Goal: Task Accomplishment & Management: Manage account settings

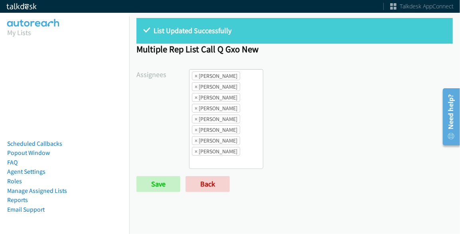
click at [203, 190] on div "List Updated Successfully Multiple Rep List Call Q Gxo New Assignees Abigail Od…" at bounding box center [294, 108] width 331 height 195
click at [208, 183] on link "Back" at bounding box center [207, 184] width 44 height 16
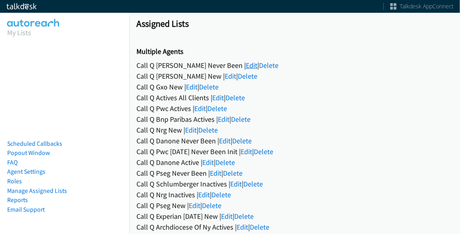
click at [246, 64] on link "Edit" at bounding box center [252, 65] width 12 height 9
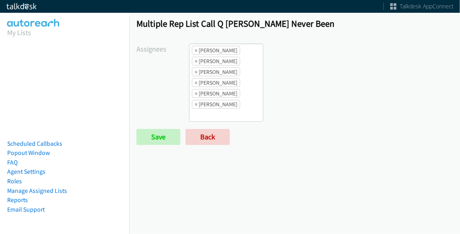
click at [244, 117] on ul "× Abigail Odhiambo × Alana Ruiz × Charles Ross × Jasmin Martinez × Rodnika Murp…" at bounding box center [225, 82] width 73 height 77
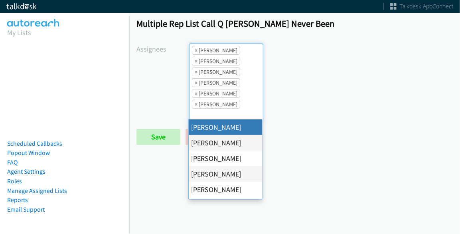
click at [312, 122] on form "Assignees Abigail Odhiambo Alana Ruiz Cathy Shahan Charles Ross Daquaya Johnson…" at bounding box center [294, 93] width 316 height 101
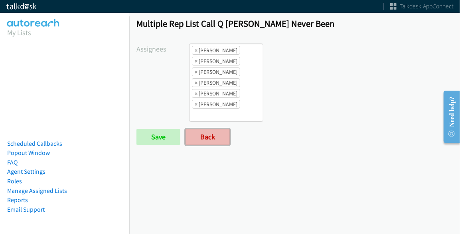
click at [206, 133] on link "Back" at bounding box center [207, 137] width 44 height 16
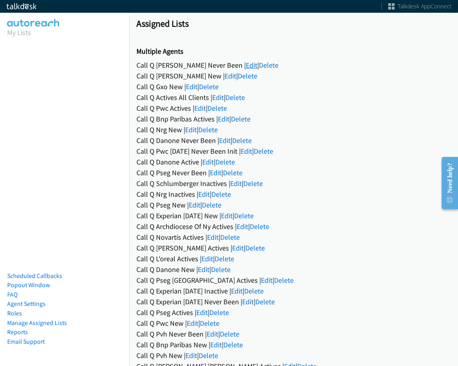
click at [246, 67] on link "Edit" at bounding box center [252, 65] width 12 height 9
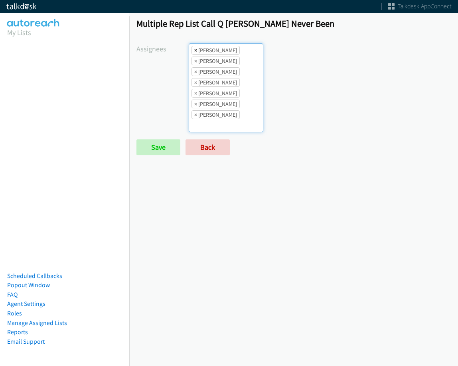
click at [194, 50] on span "×" at bounding box center [195, 50] width 3 height 8
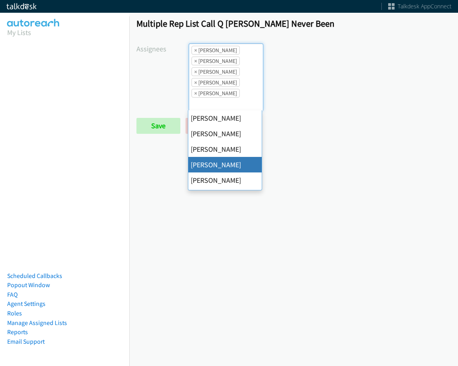
click at [194, 50] on span "×" at bounding box center [195, 50] width 3 height 8
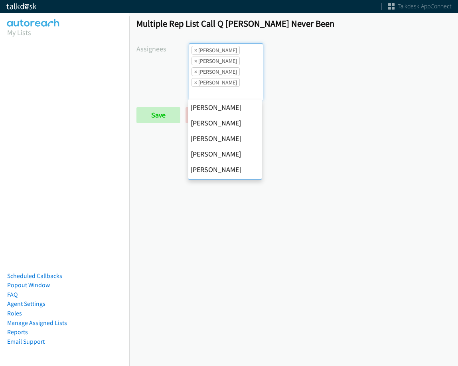
scroll to position [93, 0]
click at [194, 50] on span "×" at bounding box center [195, 50] width 3 height 8
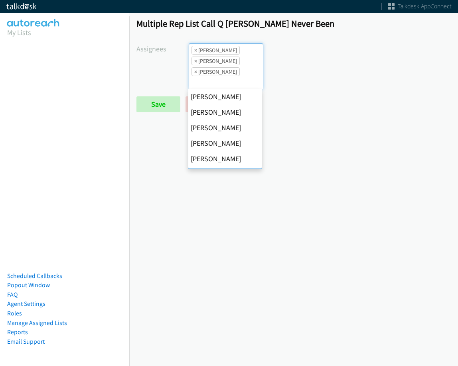
click at [194, 50] on span "×" at bounding box center [195, 50] width 3 height 8
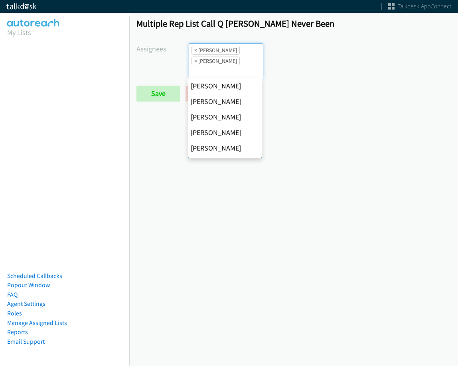
click at [194, 50] on span "×" at bounding box center [195, 50] width 3 height 8
select select "fd8c5d46-30db-44cb-8f0d-00da318b790a"
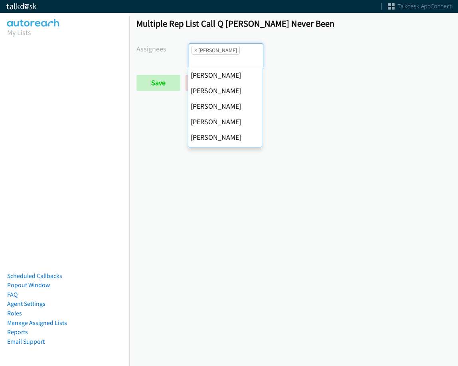
click at [194, 50] on span "×" at bounding box center [195, 50] width 3 height 8
select select
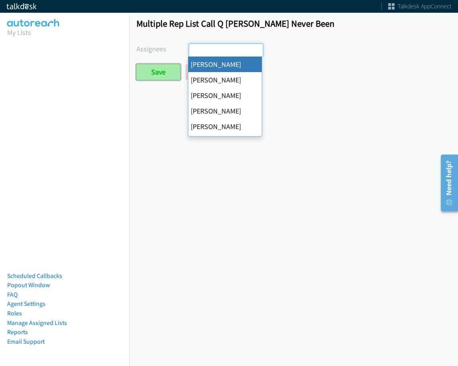
click at [169, 66] on input "Save" at bounding box center [158, 72] width 44 height 16
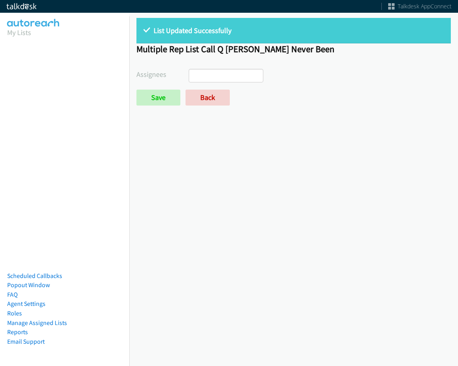
select select
click at [221, 95] on link "Back" at bounding box center [207, 98] width 44 height 16
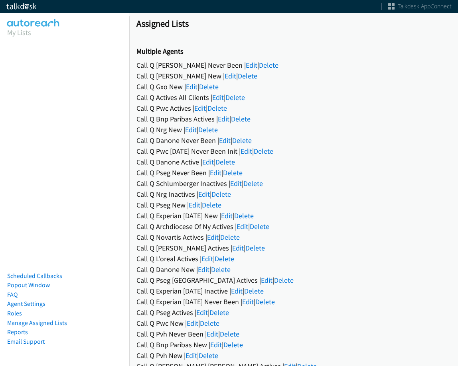
click at [224, 77] on link "Edit" at bounding box center [230, 75] width 12 height 9
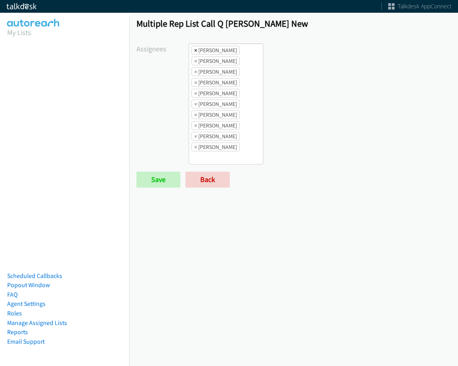
click at [194, 51] on span "×" at bounding box center [195, 50] width 3 height 8
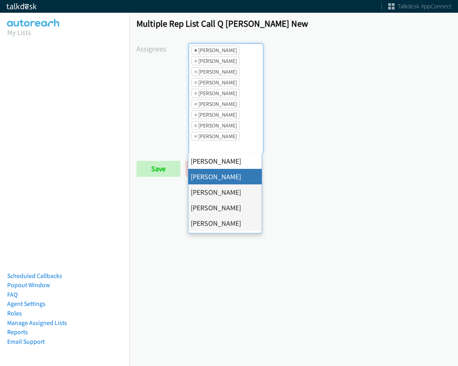
click at [194, 51] on span "×" at bounding box center [195, 50] width 3 height 8
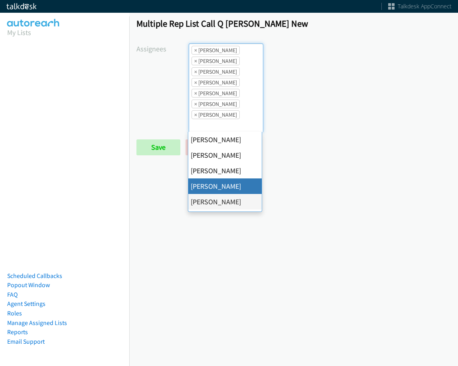
click at [194, 51] on span "×" at bounding box center [195, 50] width 3 height 8
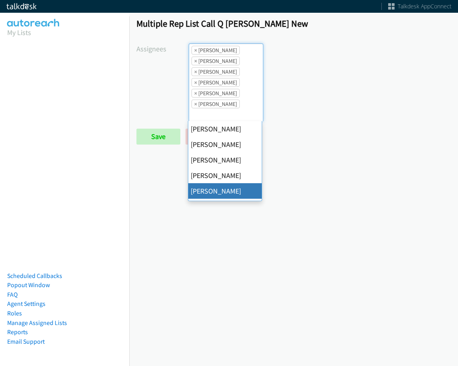
click at [194, 51] on span "×" at bounding box center [195, 50] width 3 height 8
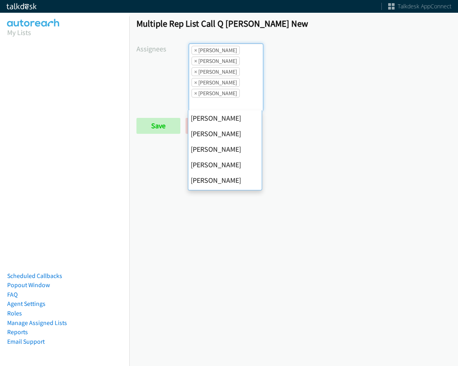
scroll to position [93, 0]
click at [194, 51] on span "×" at bounding box center [195, 50] width 3 height 8
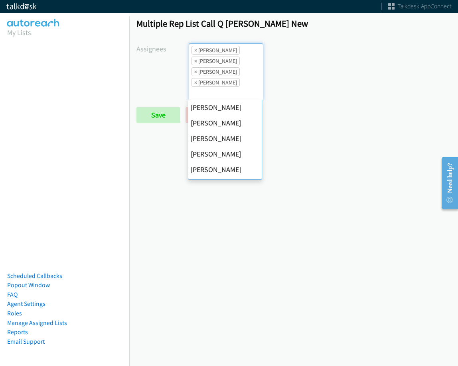
click at [194, 51] on span "×" at bounding box center [195, 50] width 3 height 8
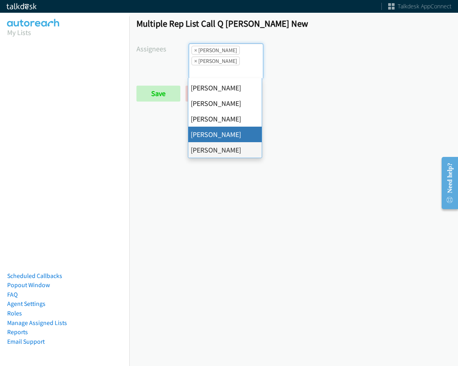
click at [194, 51] on span "×" at bounding box center [195, 50] width 3 height 8
select select "fd8c5d46-30db-44cb-8f0d-00da318b790a"
select select
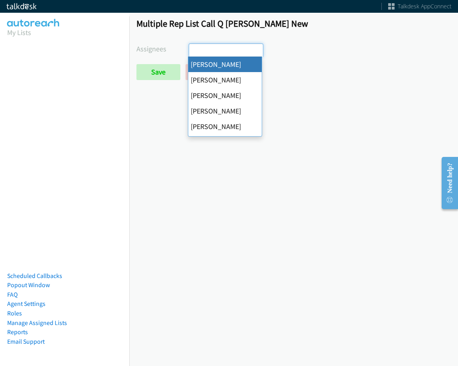
click at [193, 51] on input "search" at bounding box center [203, 50] width 28 height 13
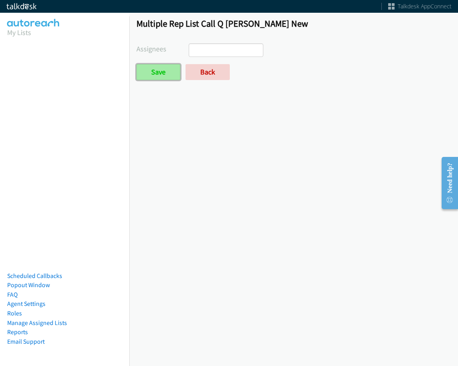
click at [164, 71] on input "Save" at bounding box center [158, 72] width 44 height 16
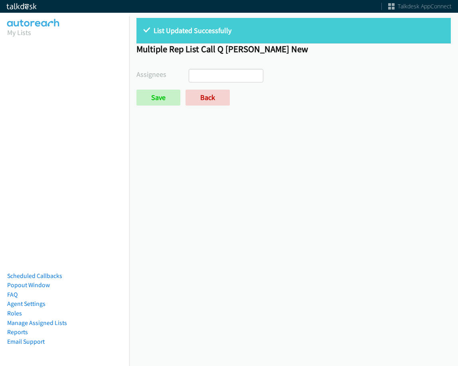
select select
click at [222, 93] on link "Back" at bounding box center [207, 98] width 44 height 16
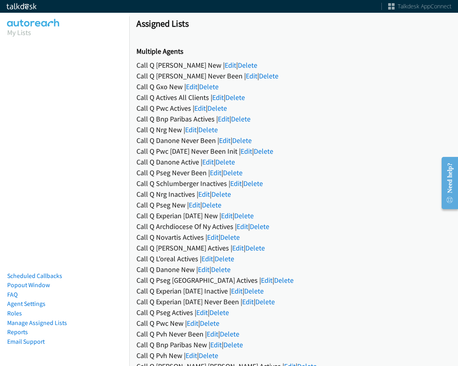
click at [212, 179] on div "Call Q Schlumberger Inactives | Edit | Delete" at bounding box center [293, 183] width 314 height 11
click at [212, 176] on link "Edit" at bounding box center [216, 172] width 12 height 9
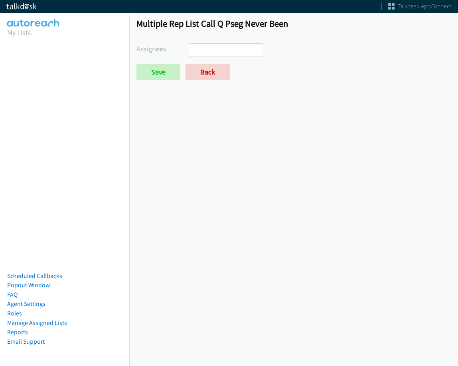
click at [222, 49] on ul at bounding box center [225, 50] width 73 height 13
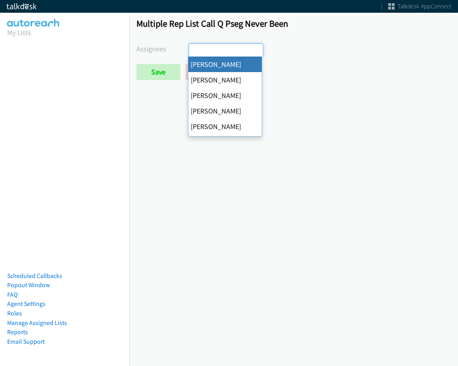
select select "cb11e729-9a1d-44de-9b38-0f5a50c7e01c"
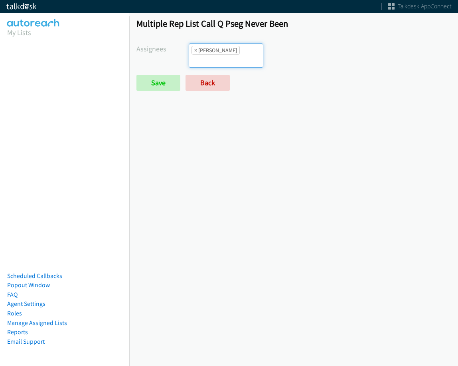
click at [237, 51] on li "× Abigail Odhiambo" at bounding box center [215, 50] width 48 height 9
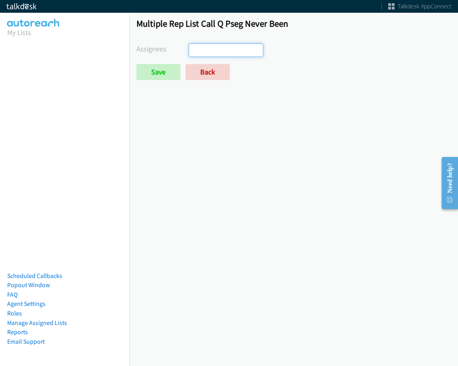
click at [239, 53] on ul at bounding box center [225, 50] width 73 height 13
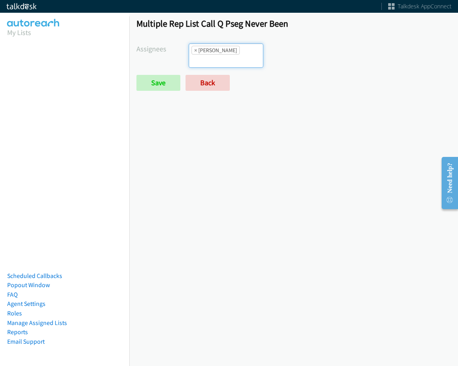
click at [217, 55] on input "search" at bounding box center [203, 61] width 28 height 13
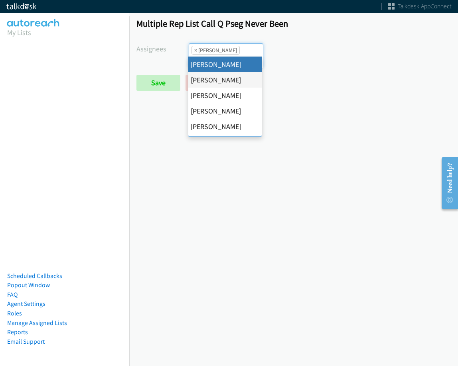
select select "cb11e729-9a1d-44de-9b38-0f5a50c7e01c"
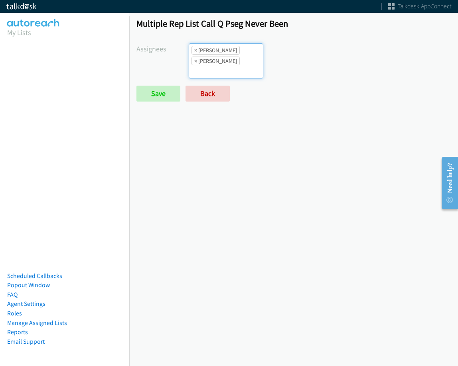
click at [217, 65] on input "search" at bounding box center [203, 71] width 28 height 13
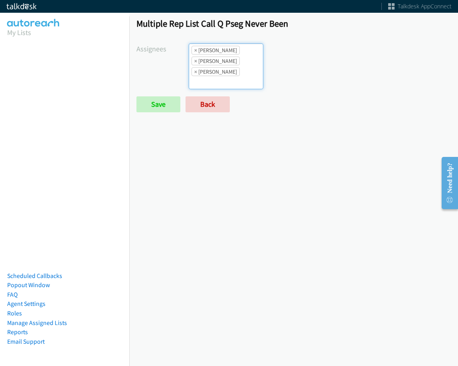
drag, startPoint x: 242, startPoint y: 69, endPoint x: 242, endPoint y: 74, distance: 5.2
click at [217, 76] on input "search" at bounding box center [203, 82] width 28 height 13
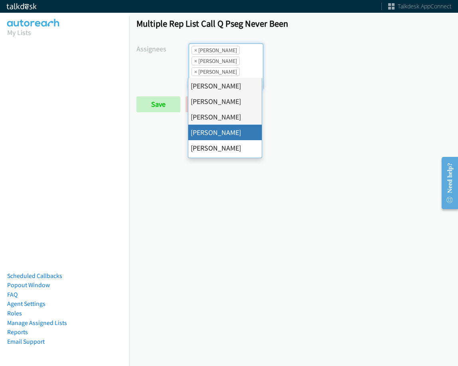
drag, startPoint x: 230, startPoint y: 131, endPoint x: 232, endPoint y: 85, distance: 46.3
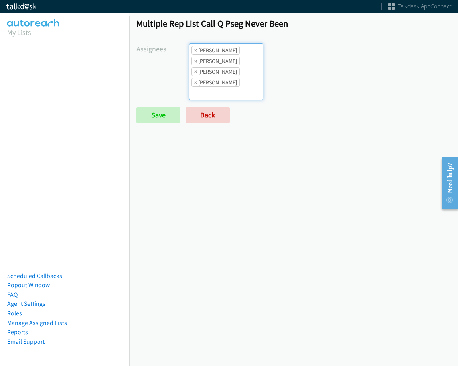
click at [233, 76] on ul "× Abigail Odhiambo × Alana Ruiz × Cathy Shahan × Charles Ross" at bounding box center [225, 72] width 73 height 56
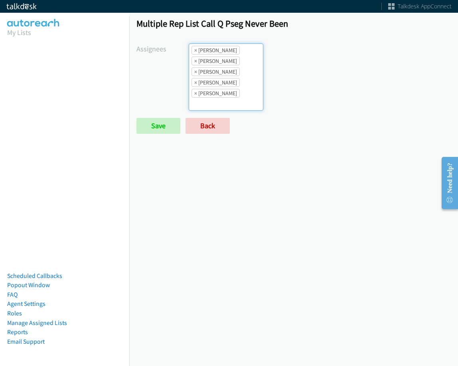
click at [239, 82] on ul "× Abigail Odhiambo × Alana Ruiz × Cathy Shahan × Charles Ross × Daquaya Johnson" at bounding box center [225, 77] width 73 height 67
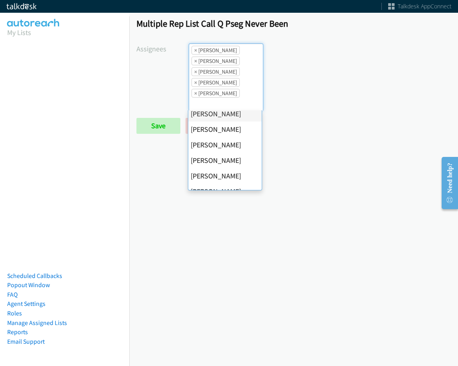
scroll to position [80, 0]
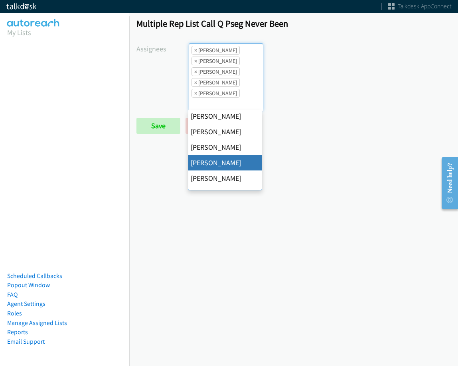
drag, startPoint x: 240, startPoint y: 162, endPoint x: 239, endPoint y: 147, distance: 15.2
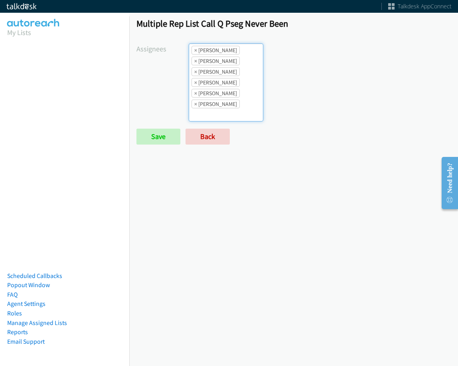
click at [236, 92] on li "× Daquaya Johnson" at bounding box center [215, 93] width 48 height 9
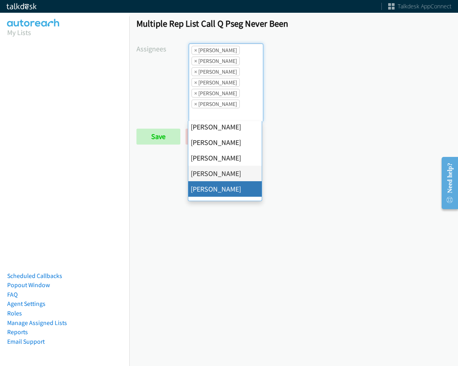
drag, startPoint x: 232, startPoint y: 189, endPoint x: 232, endPoint y: 157, distance: 32.3
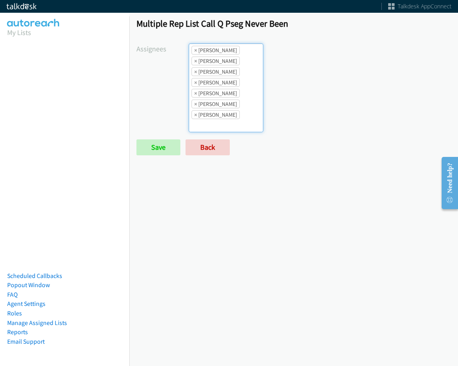
click at [230, 89] on li "× Daquaya Johnson" at bounding box center [215, 93] width 48 height 9
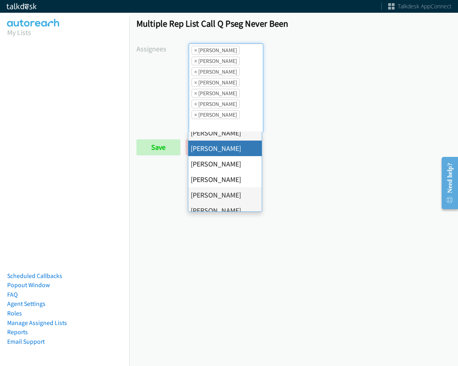
scroll to position [120, 0]
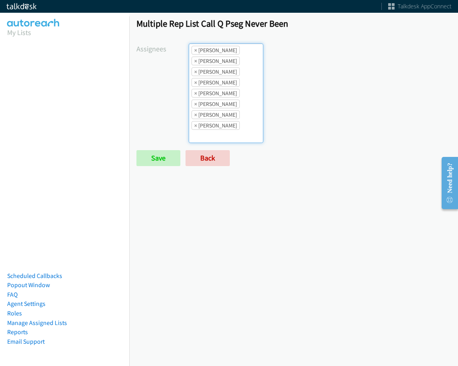
click at [225, 128] on li "× Rodnika Murphy" at bounding box center [215, 125] width 48 height 9
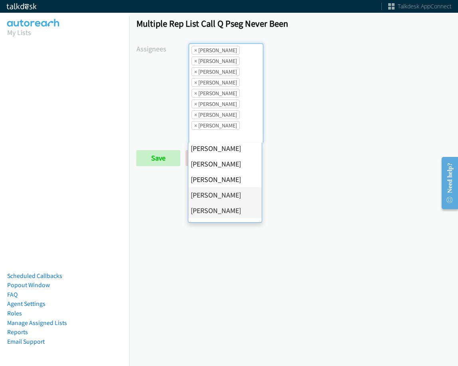
scroll to position [138, 0]
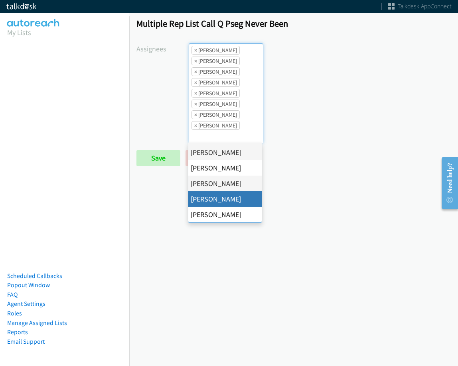
drag, startPoint x: 229, startPoint y: 203, endPoint x: 230, endPoint y: 192, distance: 10.9
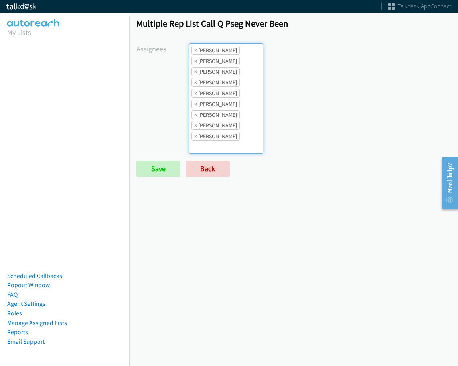
click at [235, 118] on ul "× Abigail Odhiambo × Alana Ruiz × Cathy Shahan × Charles Ross × Daquaya Johnson…" at bounding box center [225, 99] width 73 height 110
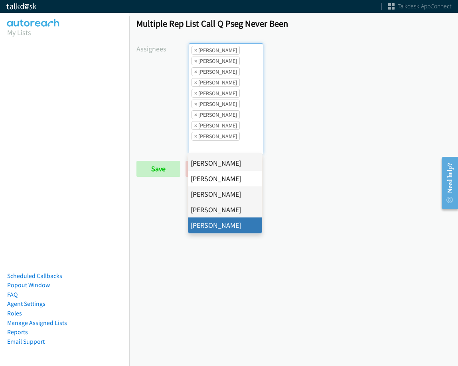
drag, startPoint x: 231, startPoint y: 225, endPoint x: 223, endPoint y: 220, distance: 9.4
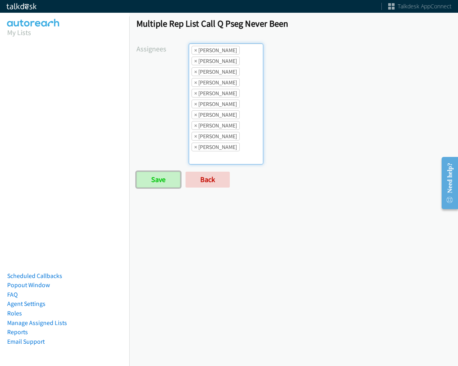
click at [162, 181] on input "Save" at bounding box center [158, 180] width 44 height 16
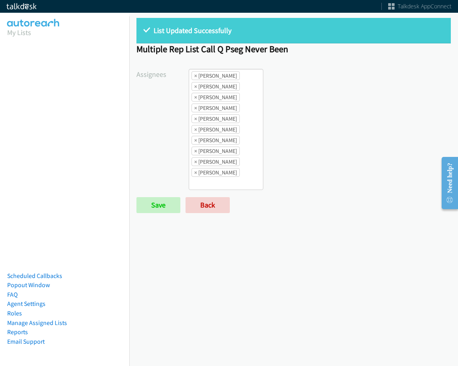
click at [404, 288] on div "List Updated Successfully Multiple Rep List Call Q Pseg Never Been Assignees Ab…" at bounding box center [293, 189] width 329 height 356
click at [194, 76] on span "×" at bounding box center [195, 76] width 3 height 8
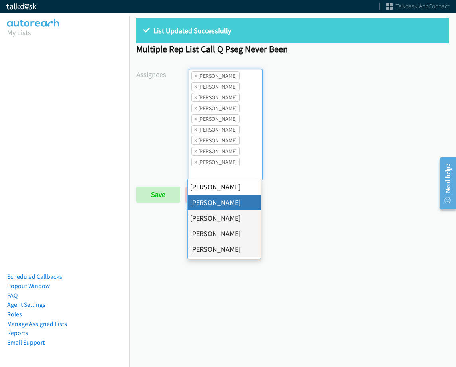
click at [194, 76] on span "×" at bounding box center [195, 76] width 3 height 8
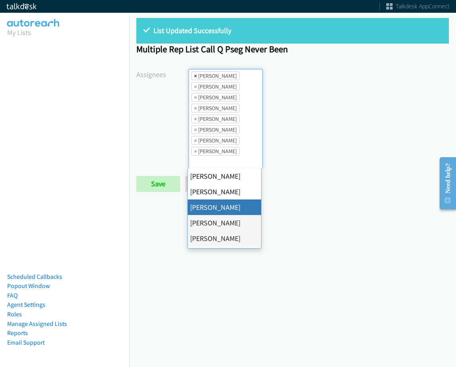
click at [194, 75] on span "×" at bounding box center [195, 76] width 3 height 8
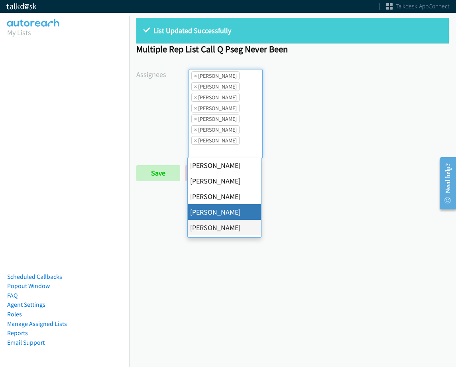
click at [194, 75] on span "×" at bounding box center [195, 76] width 3 height 8
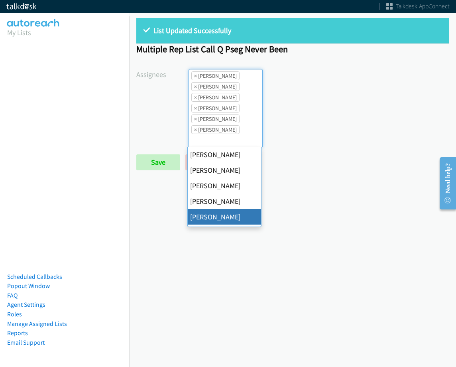
click at [194, 75] on span "×" at bounding box center [195, 76] width 3 height 8
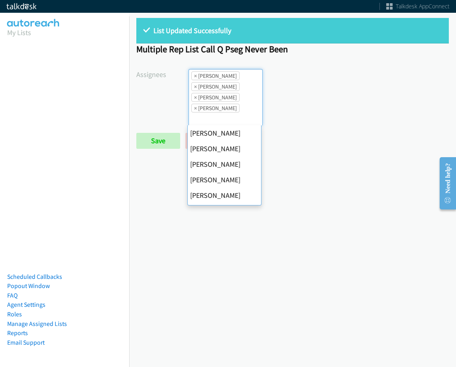
click at [194, 75] on span "×" at bounding box center [195, 76] width 3 height 8
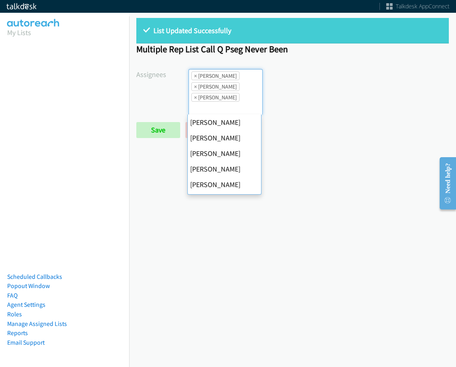
click at [194, 75] on span "×" at bounding box center [195, 76] width 3 height 8
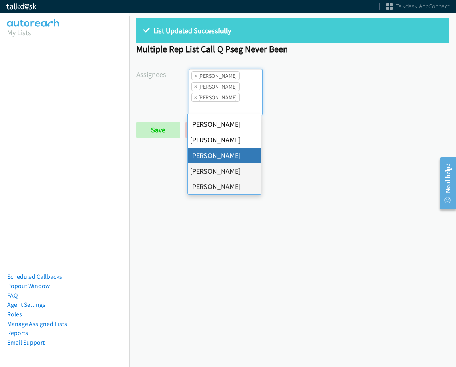
select select "fd8c5d46-30db-44cb-8f0d-00da318b790a"
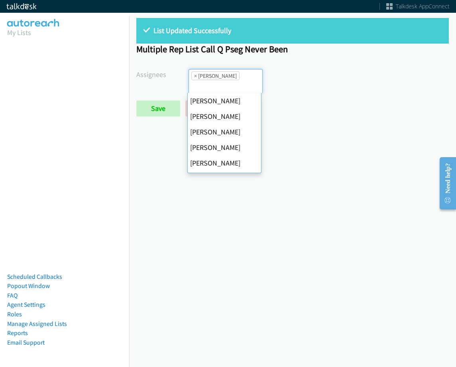
click at [194, 75] on span "×" at bounding box center [195, 76] width 3 height 8
select select
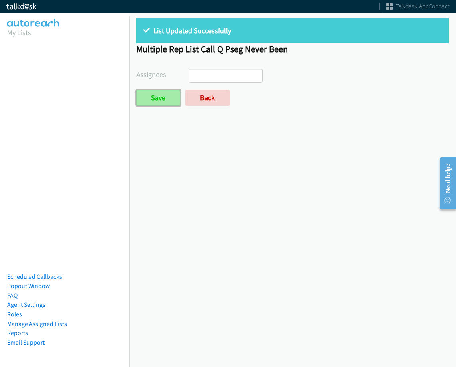
click at [161, 97] on input "Save" at bounding box center [158, 98] width 44 height 16
select select
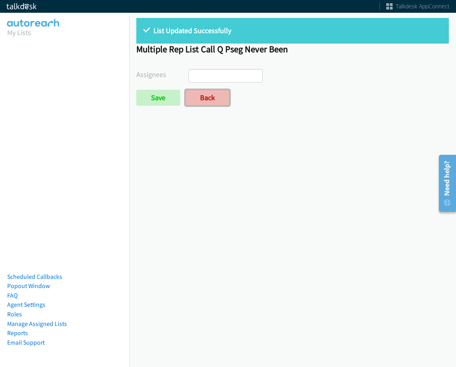
click at [219, 100] on link "Back" at bounding box center [207, 98] width 44 height 16
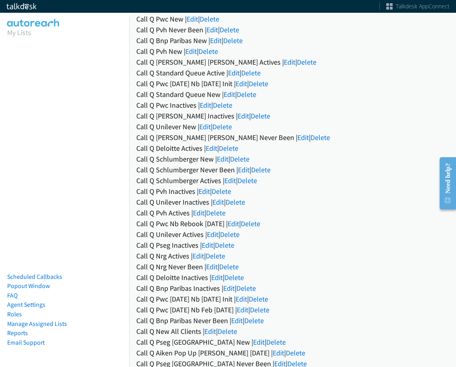
scroll to position [319, 0]
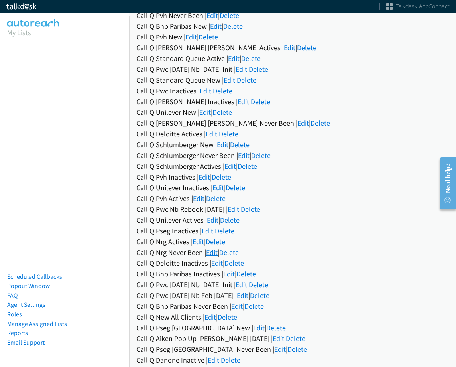
click at [209, 252] on link "Edit" at bounding box center [212, 252] width 12 height 9
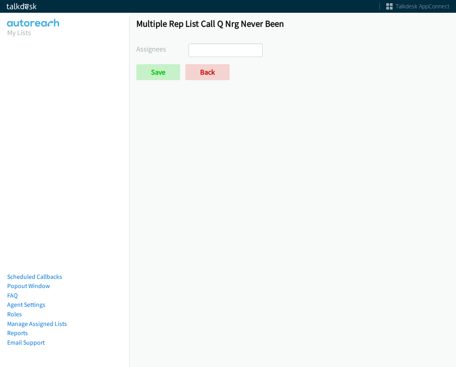
click at [233, 45] on ul at bounding box center [225, 50] width 73 height 13
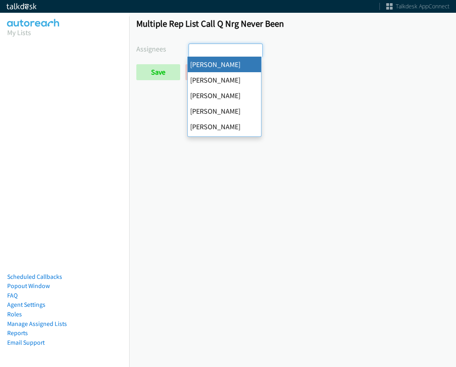
select select "cb11e729-9a1d-44de-9b38-0f5a50c7e01c"
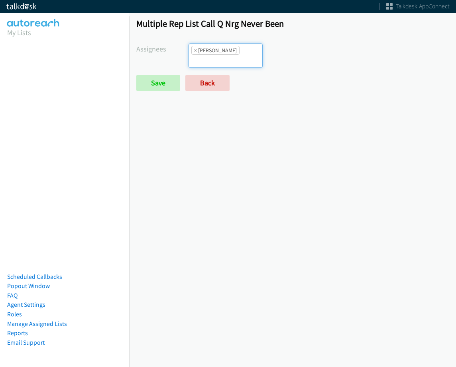
drag, startPoint x: 239, startPoint y: 51, endPoint x: 237, endPoint y: 61, distance: 10.6
click at [239, 51] on li "× Abigail Odhiambo" at bounding box center [215, 50] width 48 height 9
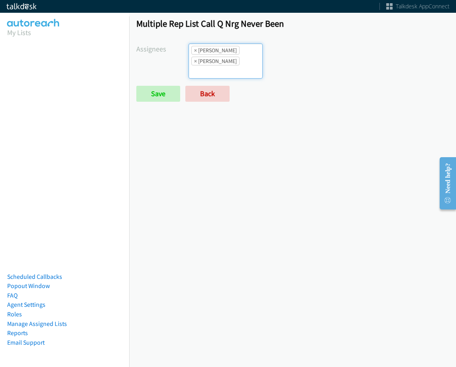
drag, startPoint x: 238, startPoint y: 60, endPoint x: 238, endPoint y: 66, distance: 5.6
click at [217, 65] on input "search" at bounding box center [203, 71] width 28 height 13
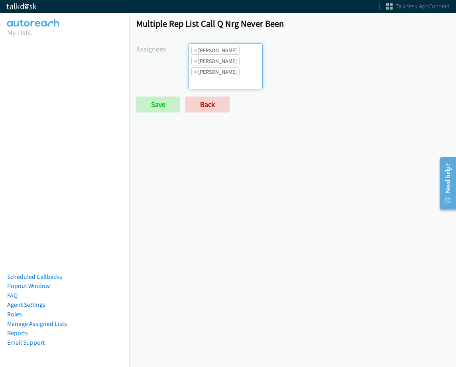
drag, startPoint x: 238, startPoint y: 67, endPoint x: 241, endPoint y: 75, distance: 8.4
click at [217, 76] on input "search" at bounding box center [203, 82] width 28 height 13
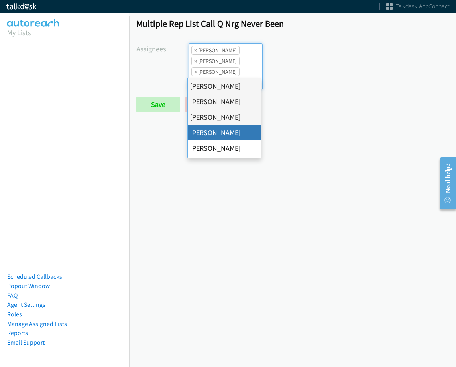
drag, startPoint x: 236, startPoint y: 130, endPoint x: 240, endPoint y: 116, distance: 13.9
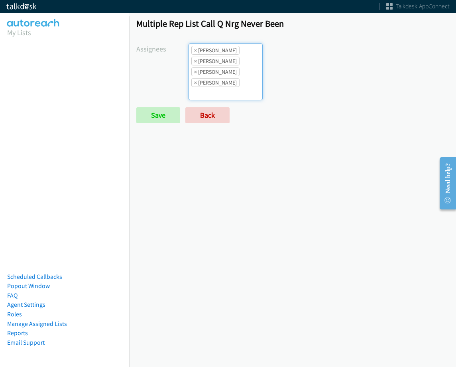
drag, startPoint x: 250, startPoint y: 73, endPoint x: 256, endPoint y: 82, distance: 10.3
click at [250, 73] on ul "× Abigail Odhiambo × Alana Ruiz × Cathy Shahan × Charles Ross" at bounding box center [225, 72] width 73 height 56
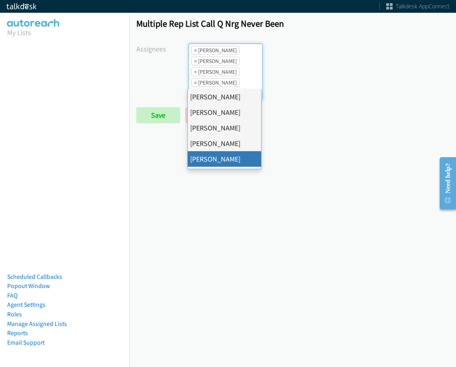
drag, startPoint x: 234, startPoint y: 158, endPoint x: 234, endPoint y: 80, distance: 77.8
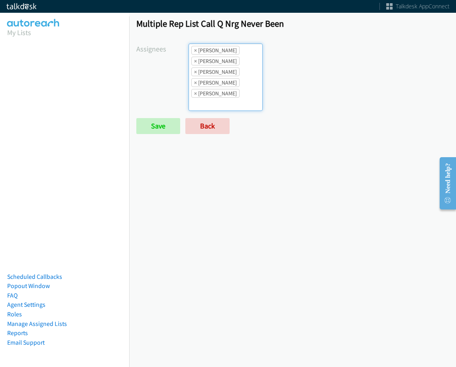
click at [233, 79] on ul "× Abigail Odhiambo × Alana Ruiz × Cathy Shahan × Charles Ross × Daquaya Johnson" at bounding box center [225, 77] width 73 height 67
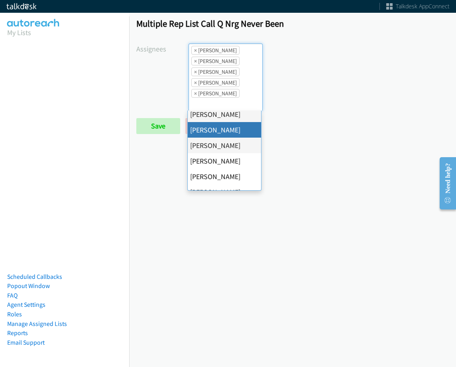
scroll to position [80, 0]
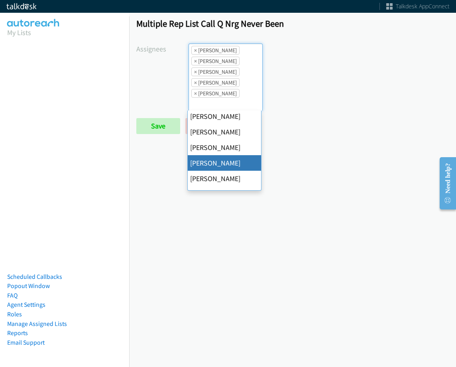
drag, startPoint x: 234, startPoint y: 169, endPoint x: 234, endPoint y: 164, distance: 4.8
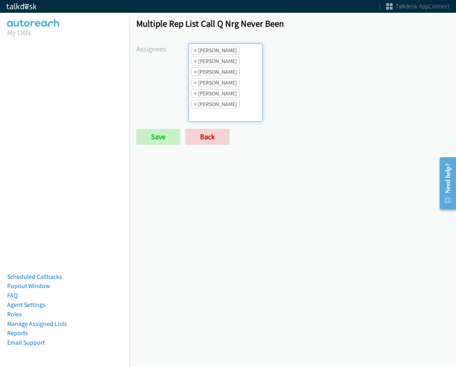
click at [232, 93] on li "× Daquaya Johnson" at bounding box center [215, 93] width 48 height 9
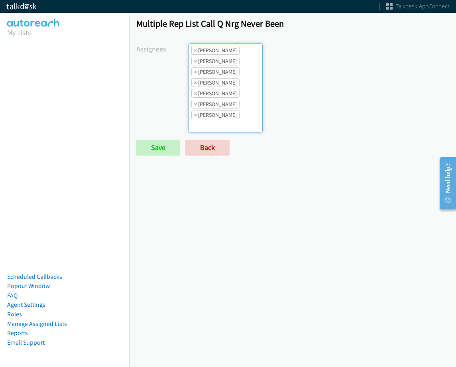
drag, startPoint x: 227, startPoint y: 98, endPoint x: 233, endPoint y: 128, distance: 30.4
click at [226, 93] on li "× Daquaya Johnson" at bounding box center [215, 93] width 48 height 9
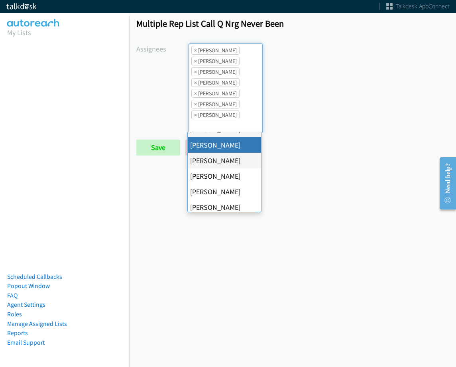
scroll to position [120, 0]
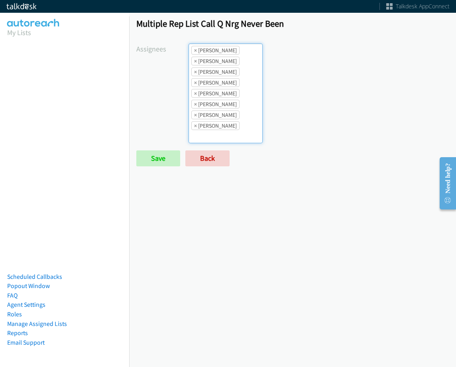
click at [234, 107] on li "× Jasmin Martinez" at bounding box center [215, 104] width 48 height 9
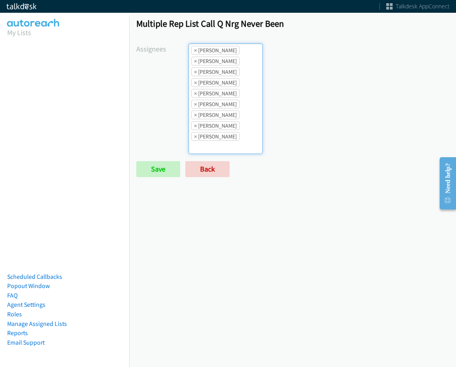
click at [213, 118] on li "× Jordan Stehlik" at bounding box center [215, 114] width 48 height 9
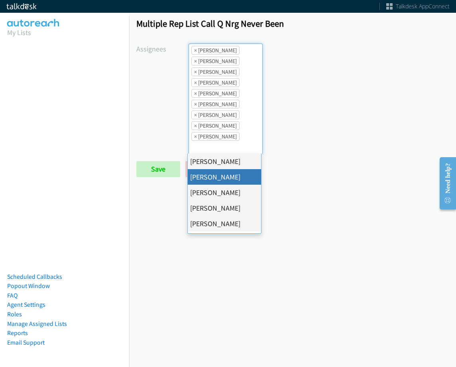
scroll to position [138, 0]
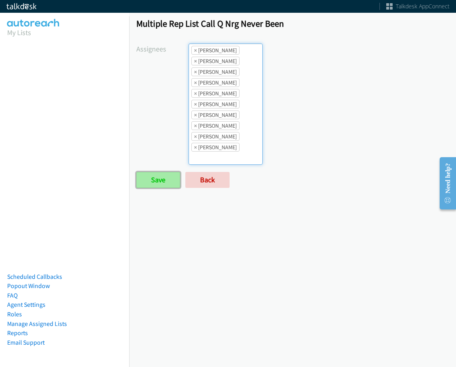
click at [156, 177] on input "Save" at bounding box center [158, 180] width 44 height 16
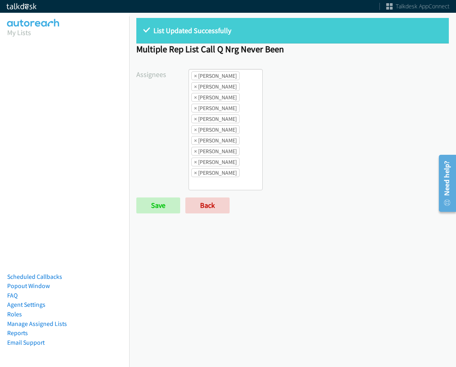
click at [193, 86] on li "× [PERSON_NAME]" at bounding box center [215, 86] width 48 height 9
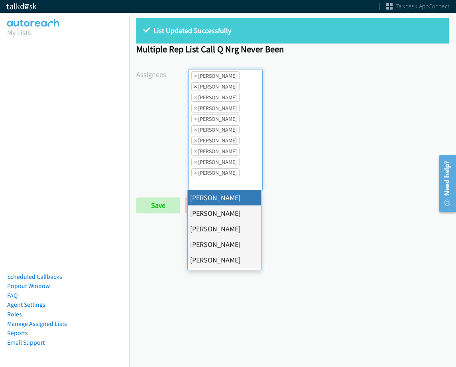
click at [194, 86] on span "×" at bounding box center [195, 87] width 3 height 8
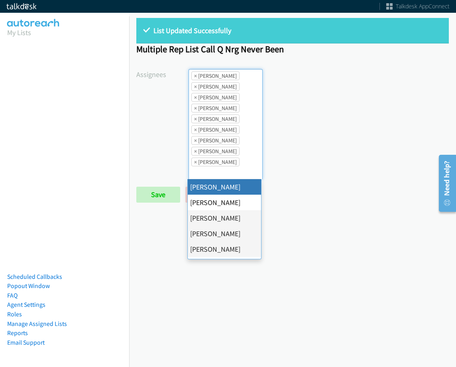
click at [194, 86] on span "×" at bounding box center [195, 87] width 3 height 8
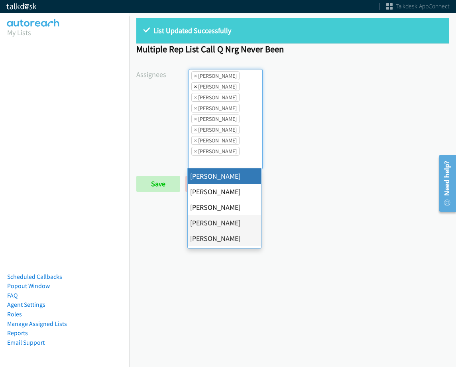
click at [194, 86] on span "×" at bounding box center [195, 87] width 3 height 8
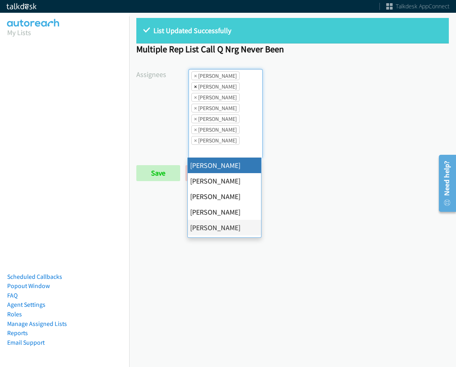
click at [195, 88] on span "×" at bounding box center [195, 87] width 3 height 8
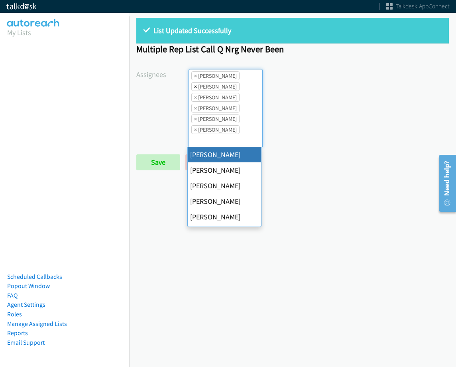
click at [195, 88] on span "×" at bounding box center [195, 87] width 3 height 8
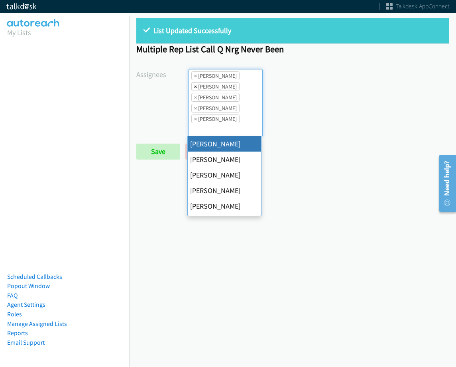
click at [195, 88] on span "×" at bounding box center [195, 87] width 3 height 8
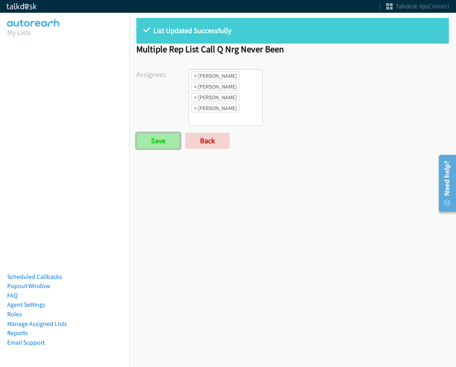
click at [167, 146] on input "Save" at bounding box center [158, 141] width 44 height 16
click at [215, 138] on link "Back" at bounding box center [207, 141] width 44 height 16
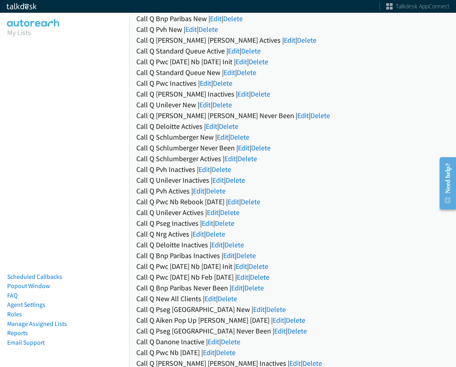
scroll to position [319, 0]
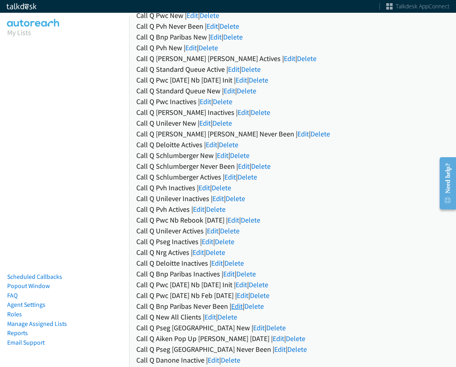
click at [238, 306] on link "Edit" at bounding box center [237, 305] width 12 height 9
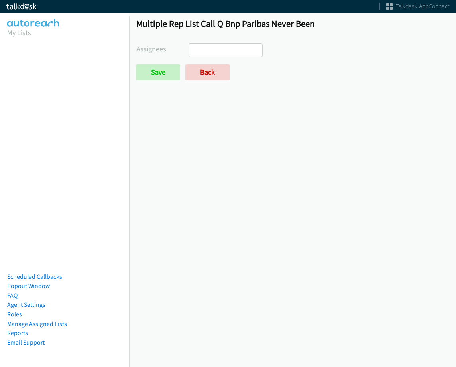
drag, startPoint x: 226, startPoint y: 54, endPoint x: 232, endPoint y: 55, distance: 7.0
click at [230, 53] on ul at bounding box center [225, 50] width 73 height 13
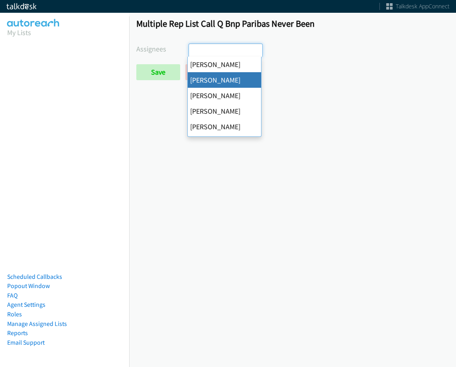
select select "05d74157-9386-4beb-b15d-36aa9c6f71bc"
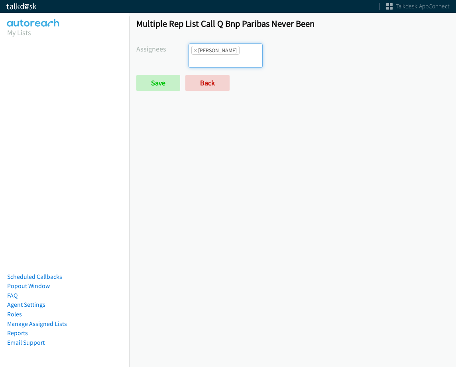
click at [217, 55] on input "search" at bounding box center [203, 61] width 28 height 13
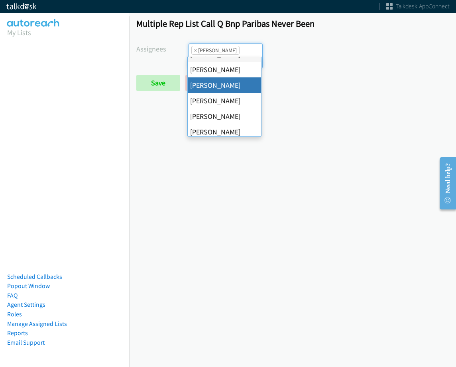
scroll to position [40, 0]
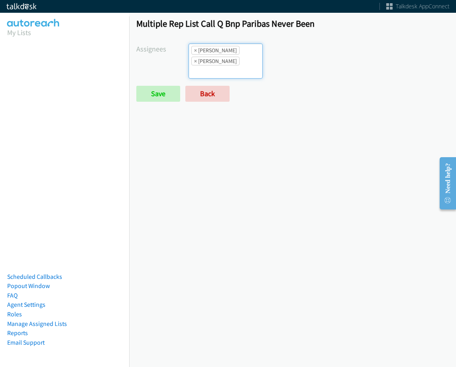
click at [238, 53] on ul "× Alana Ruiz × Charles Ross" at bounding box center [225, 61] width 73 height 34
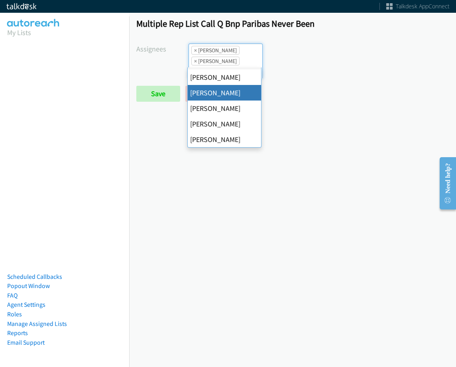
scroll to position [80, 0]
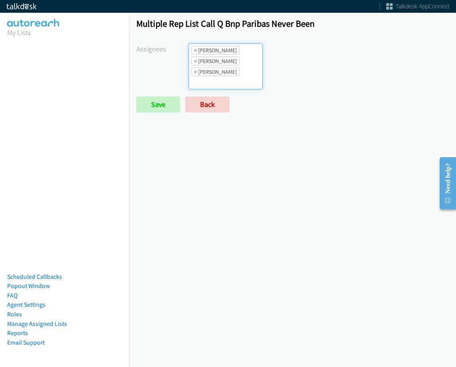
click at [240, 69] on ul "× Alana Ruiz × Charles Ross × Jasmin Martinez" at bounding box center [225, 66] width 73 height 45
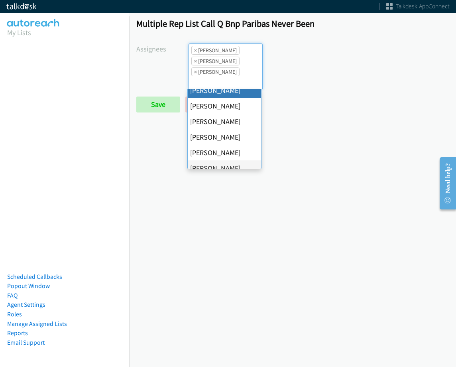
scroll to position [40, 0]
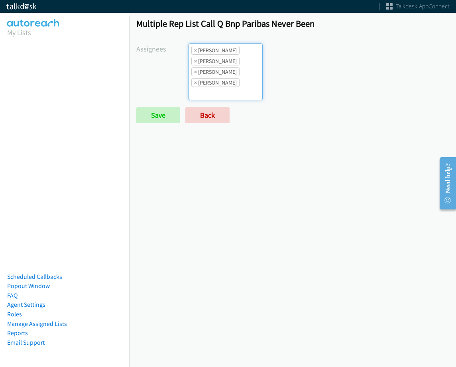
click at [230, 91] on ul "× Alana Ruiz × Charles Ross × Daquaya Johnson × Jasmin Martinez" at bounding box center [225, 72] width 73 height 56
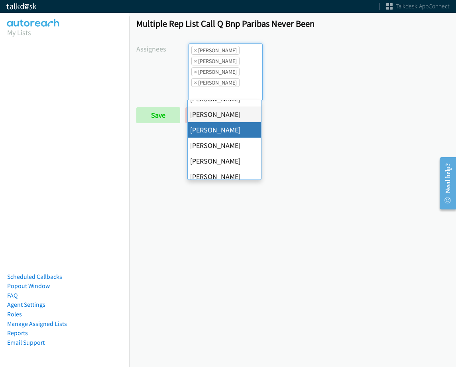
scroll to position [80, 0]
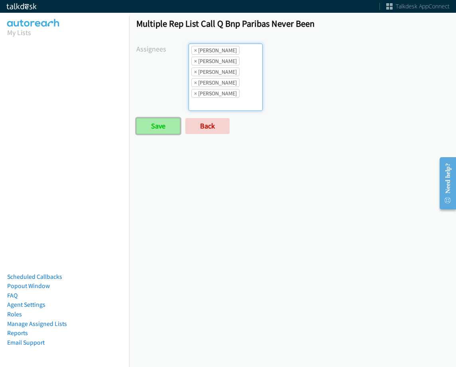
click at [174, 127] on input "Save" at bounding box center [158, 126] width 44 height 16
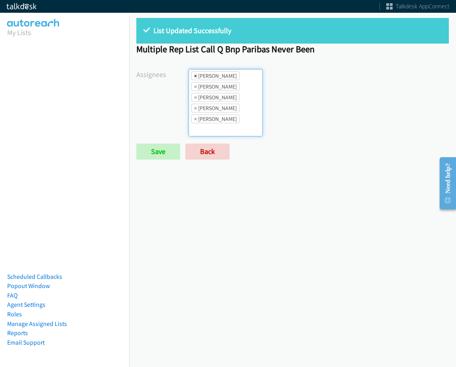
click at [196, 76] on span "×" at bounding box center [195, 76] width 3 height 8
select select "29b0b8ef-34fc-44e8-9e6a-480e1538e45b"
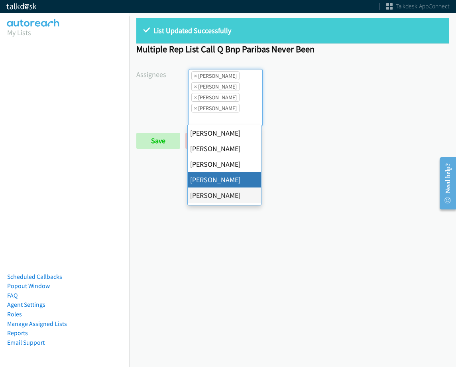
click at [197, 97] on li "× Jasmin Martinez" at bounding box center [215, 97] width 48 height 9
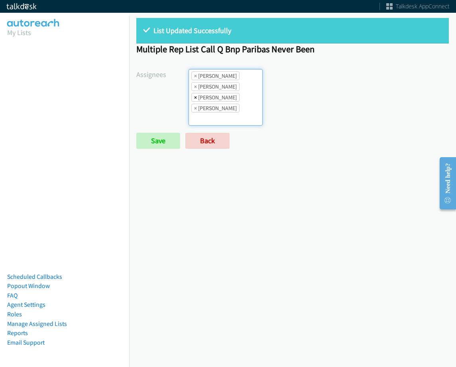
click at [195, 95] on span "×" at bounding box center [195, 97] width 3 height 8
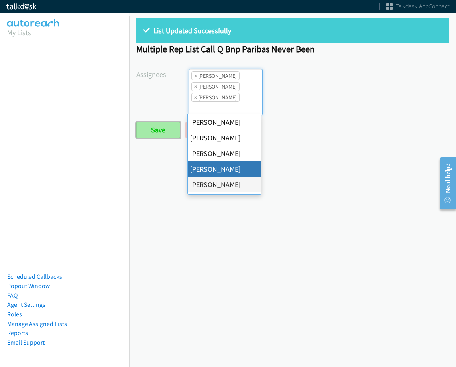
click at [166, 125] on input "Save" at bounding box center [158, 130] width 44 height 16
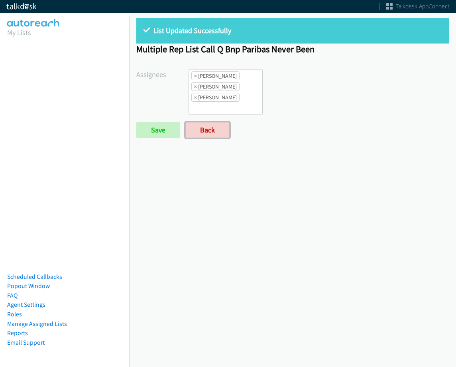
click at [214, 134] on link "Back" at bounding box center [207, 130] width 44 height 16
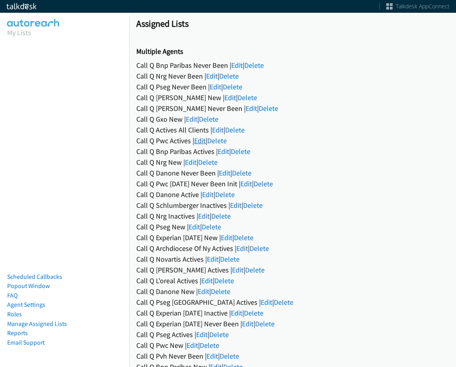
click at [200, 144] on link "Edit" at bounding box center [200, 140] width 12 height 9
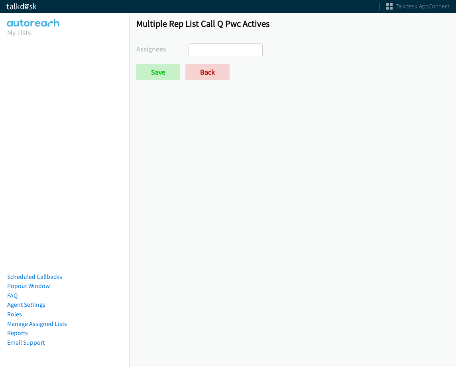
click at [234, 55] on ul at bounding box center [225, 50] width 73 height 13
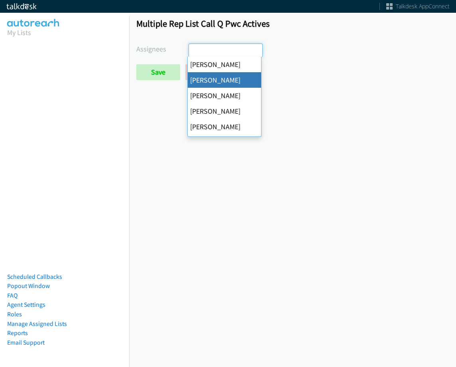
select select "05d74157-9386-4beb-b15d-36aa9c6f71bc"
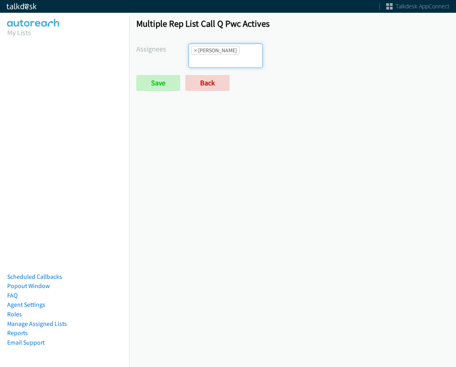
scroll to position [10, 0]
click at [217, 55] on input "search" at bounding box center [203, 61] width 28 height 13
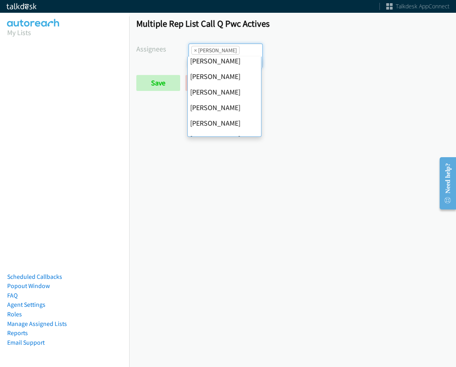
scroll to position [80, 0]
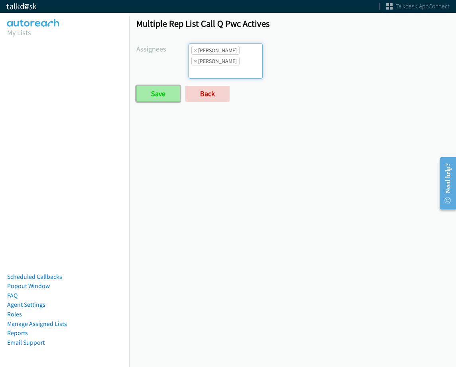
click at [161, 89] on input "Save" at bounding box center [158, 94] width 44 height 16
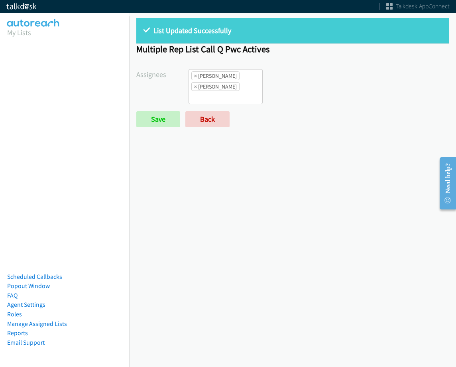
click at [225, 92] on ul "× Alana Ruiz × Jasmin Martinez" at bounding box center [225, 86] width 73 height 34
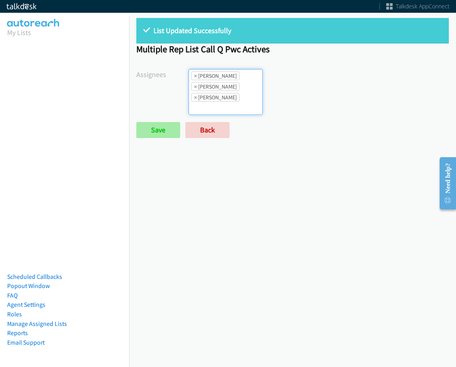
scroll to position [10, 0]
click at [161, 128] on input "Save" at bounding box center [158, 130] width 44 height 16
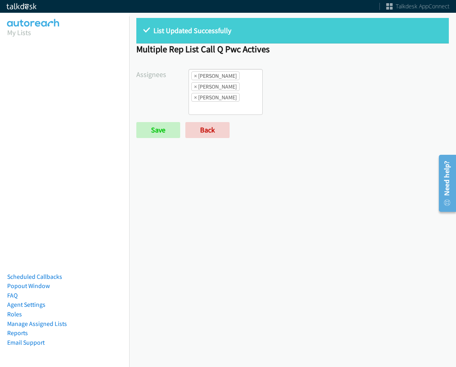
click at [210, 139] on div "List Updated Successfully Multiple Rep List Call Q Pwc Actives Assignees [PERSO…" at bounding box center [292, 82] width 327 height 142
click at [211, 134] on link "Back" at bounding box center [207, 130] width 44 height 16
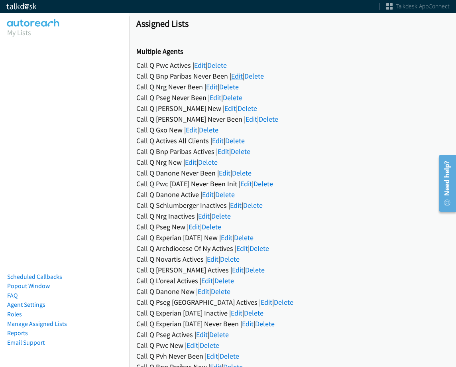
click at [239, 73] on link "Edit" at bounding box center [237, 75] width 12 height 9
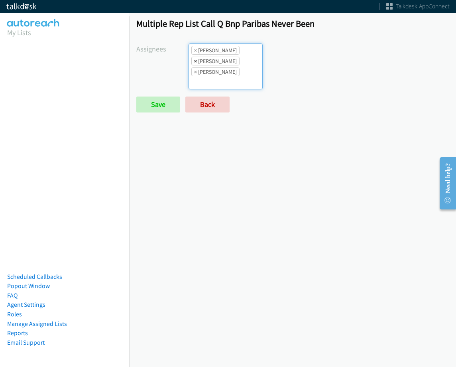
click at [194, 61] on span "×" at bounding box center [195, 61] width 3 height 8
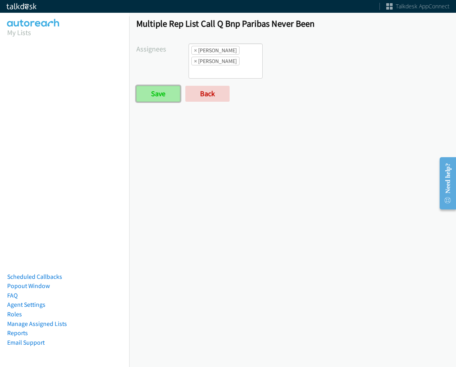
click at [169, 97] on input "Save" at bounding box center [158, 94] width 44 height 16
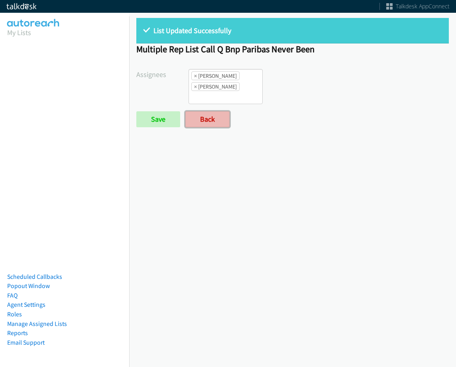
click at [206, 118] on link "Back" at bounding box center [207, 119] width 44 height 16
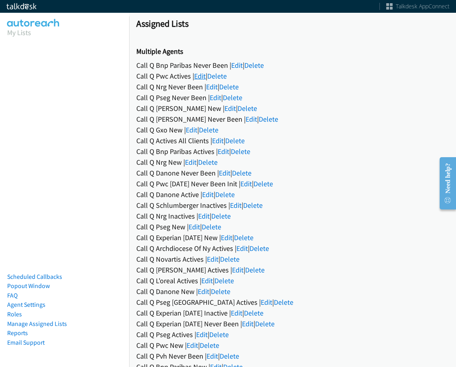
click at [205, 76] on link "Edit" at bounding box center [200, 75] width 12 height 9
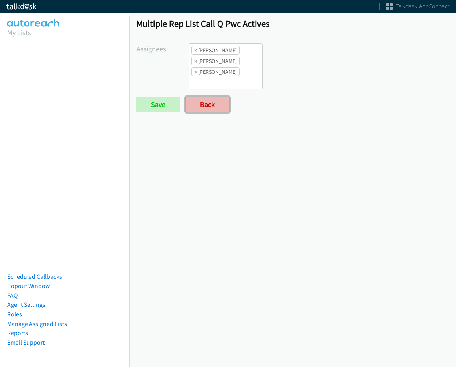
click at [213, 103] on link "Back" at bounding box center [207, 104] width 44 height 16
